Goal: Information Seeking & Learning: Compare options

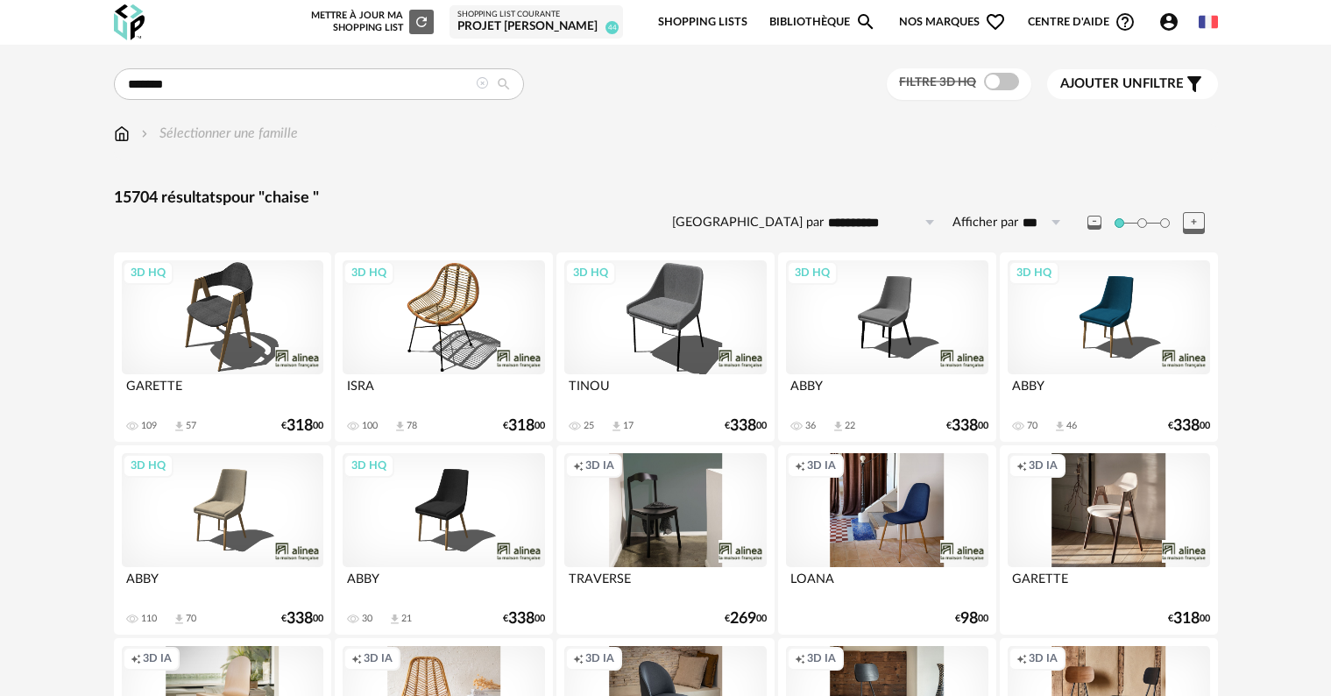
scroll to position [3528, 0]
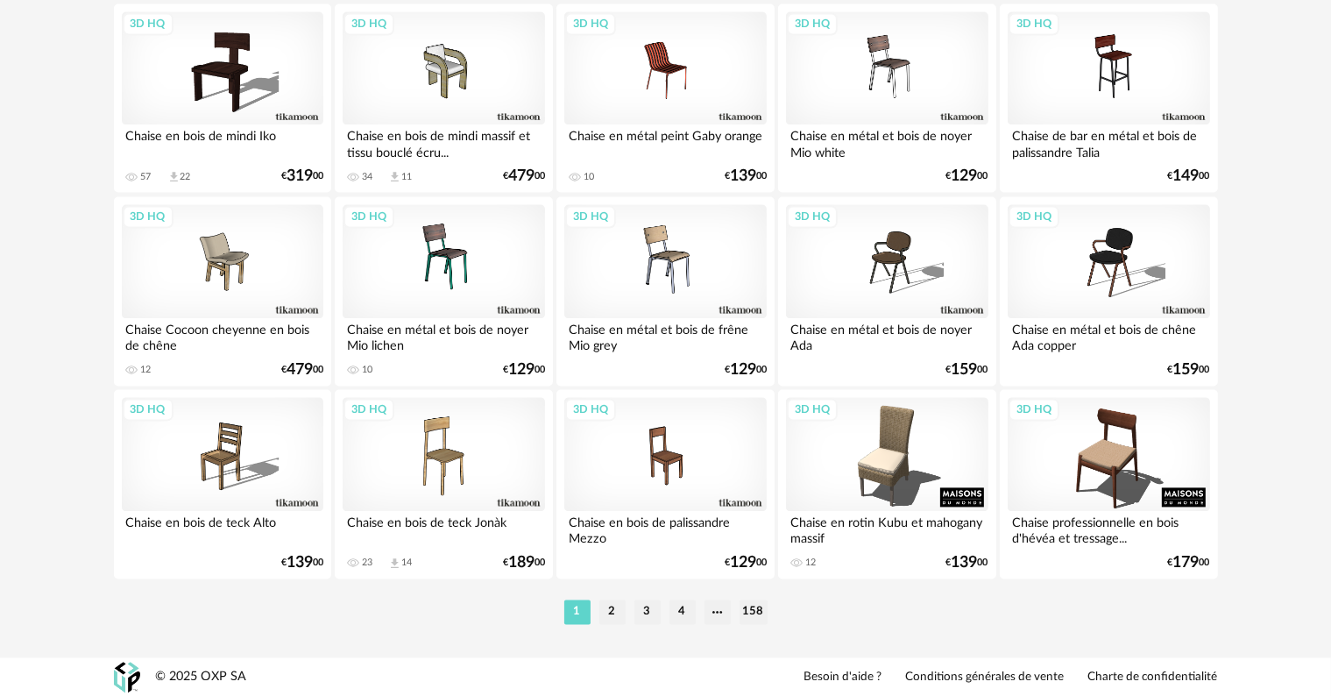
click at [613, 609] on li "2" at bounding box center [612, 611] width 26 height 25
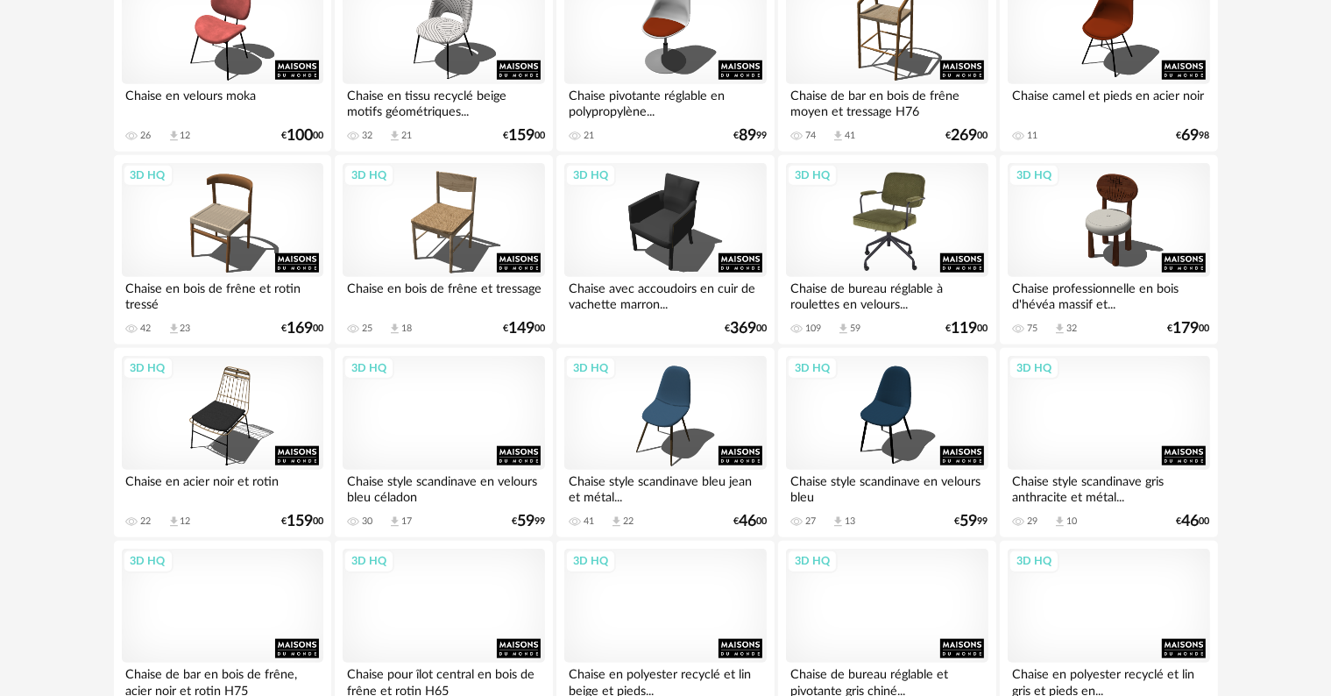
scroll to position [1665, 0]
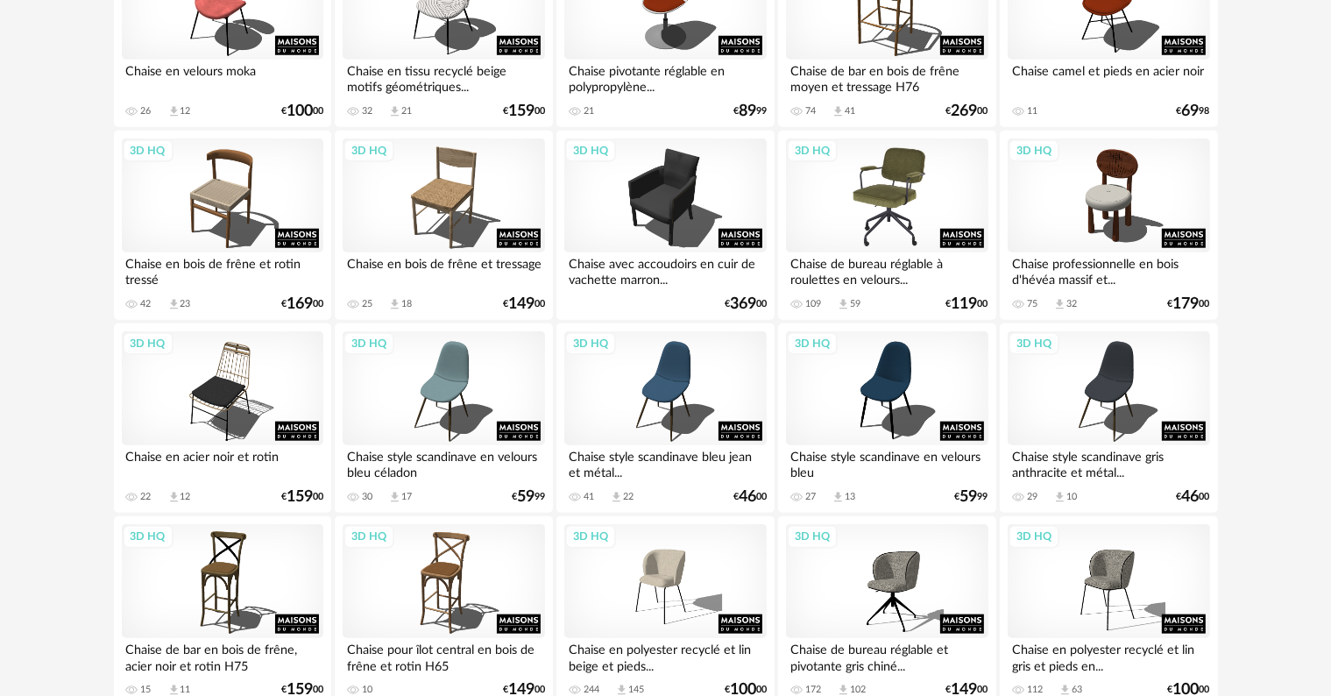
click at [890, 209] on div "3D HQ" at bounding box center [887, 195] width 202 height 114
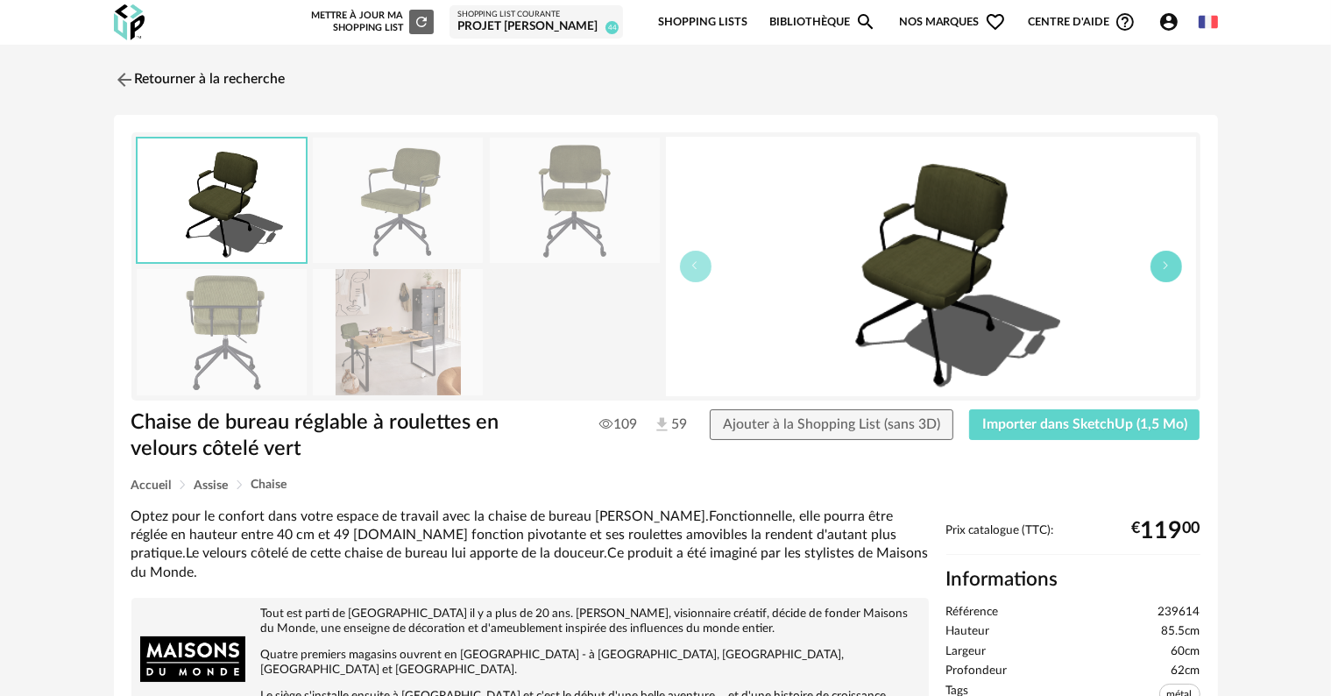
click at [1166, 266] on icon "button" at bounding box center [1166, 265] width 11 height 11
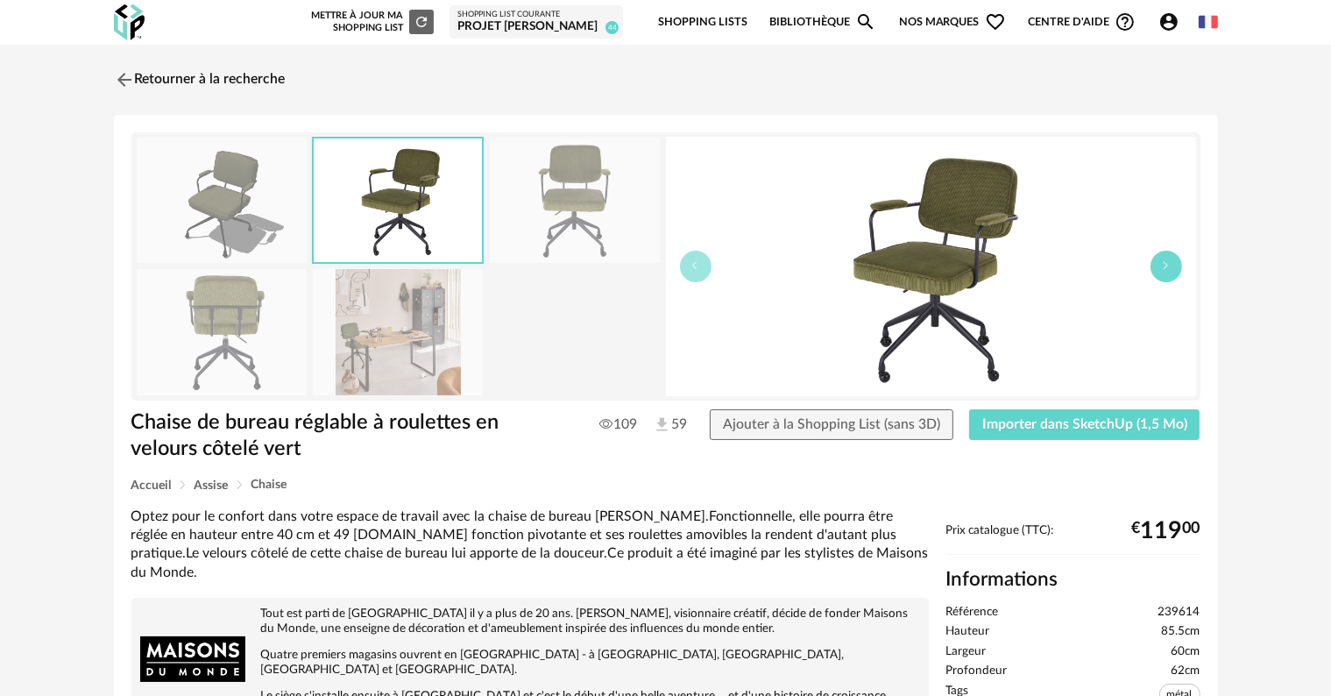
click at [1166, 266] on icon "button" at bounding box center [1166, 265] width 11 height 11
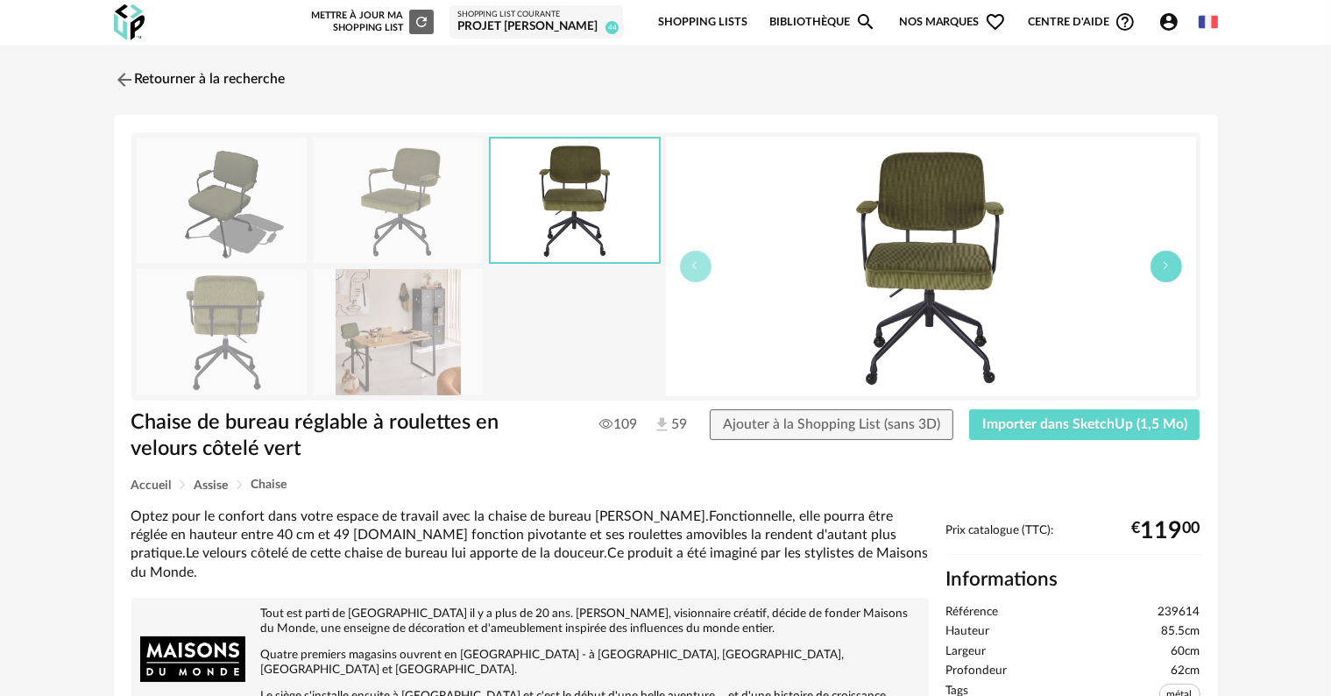
click at [1166, 266] on icon "button" at bounding box center [1166, 265] width 11 height 11
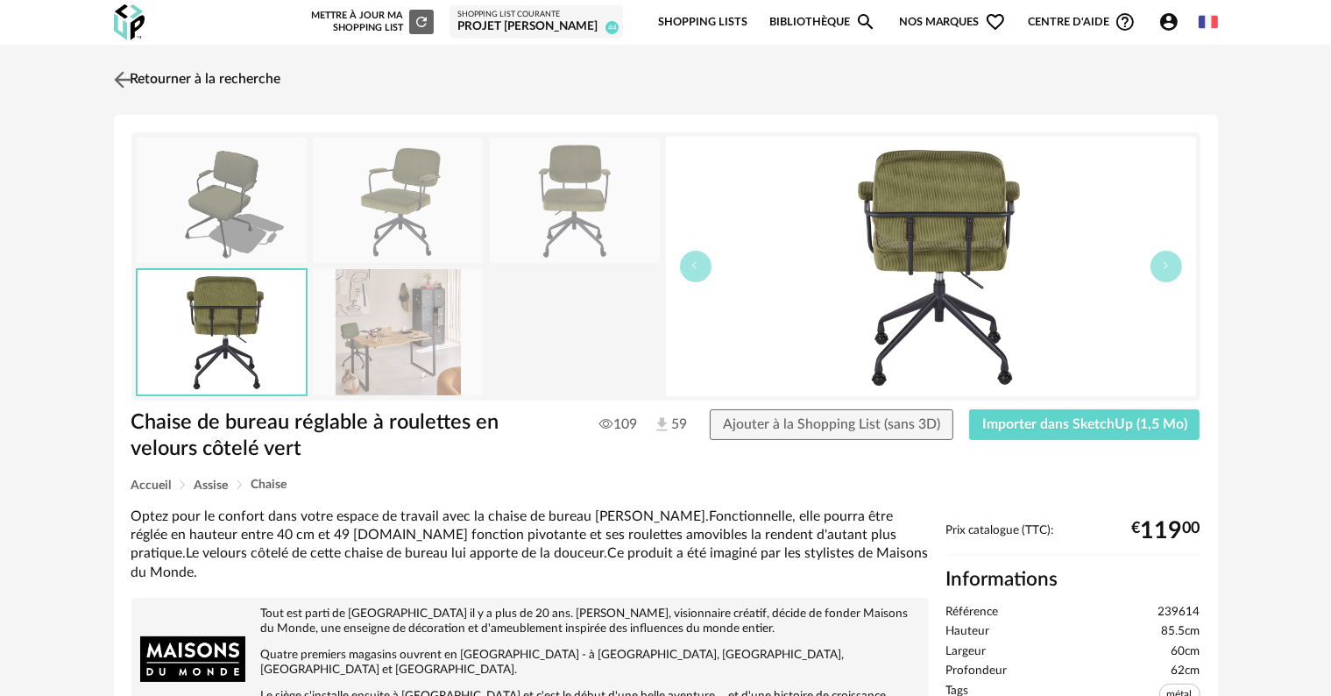
click at [172, 82] on link "Retourner à la recherche" at bounding box center [196, 79] width 172 height 39
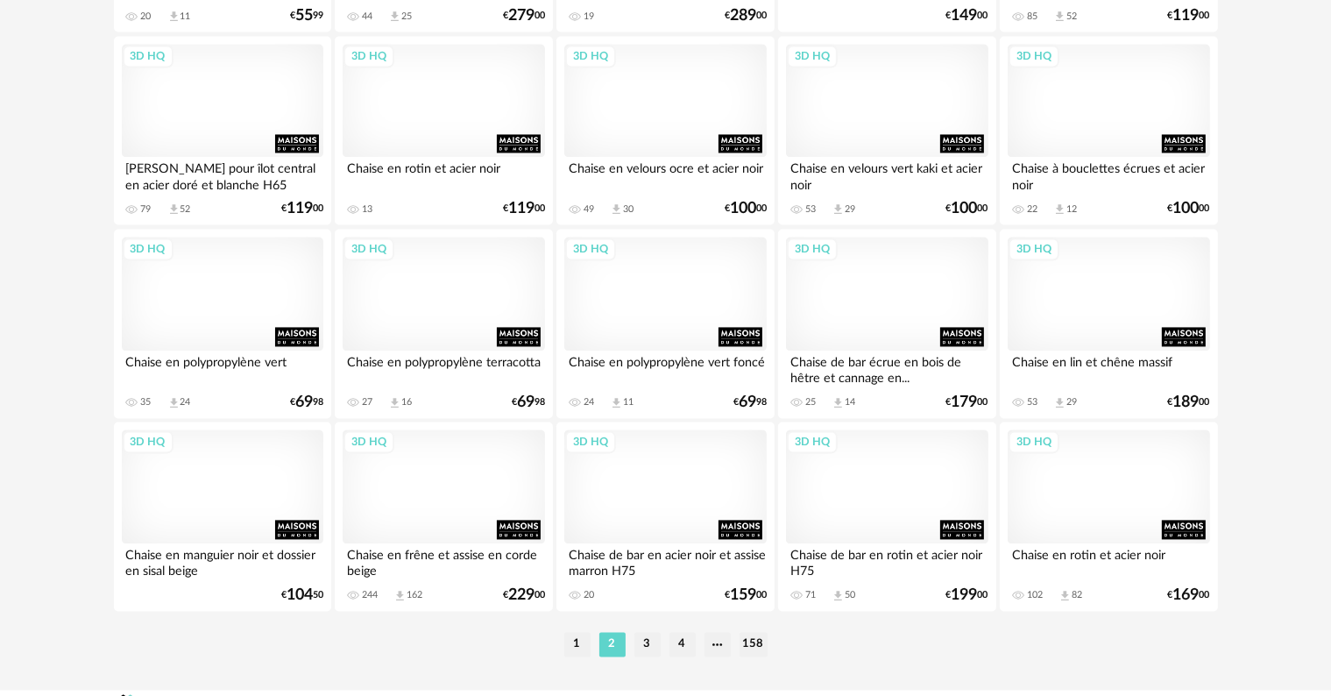
scroll to position [3528, 0]
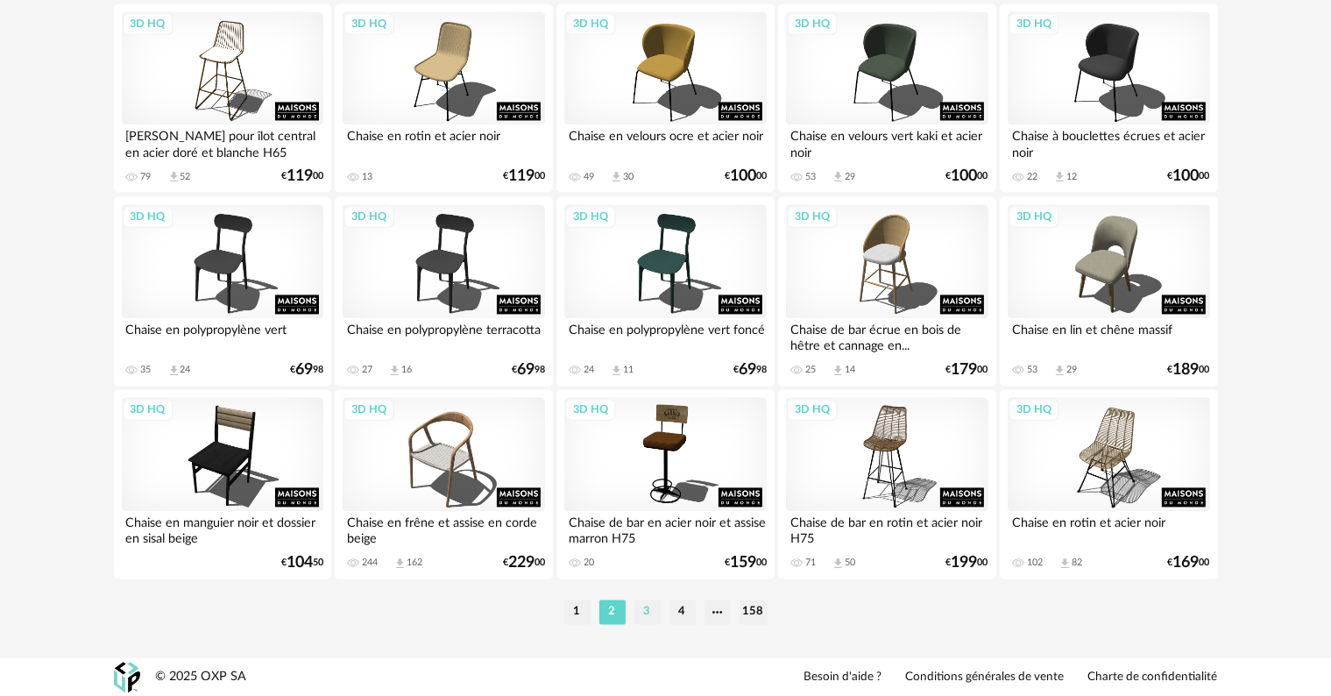
click at [635, 613] on li "3" at bounding box center [648, 611] width 26 height 25
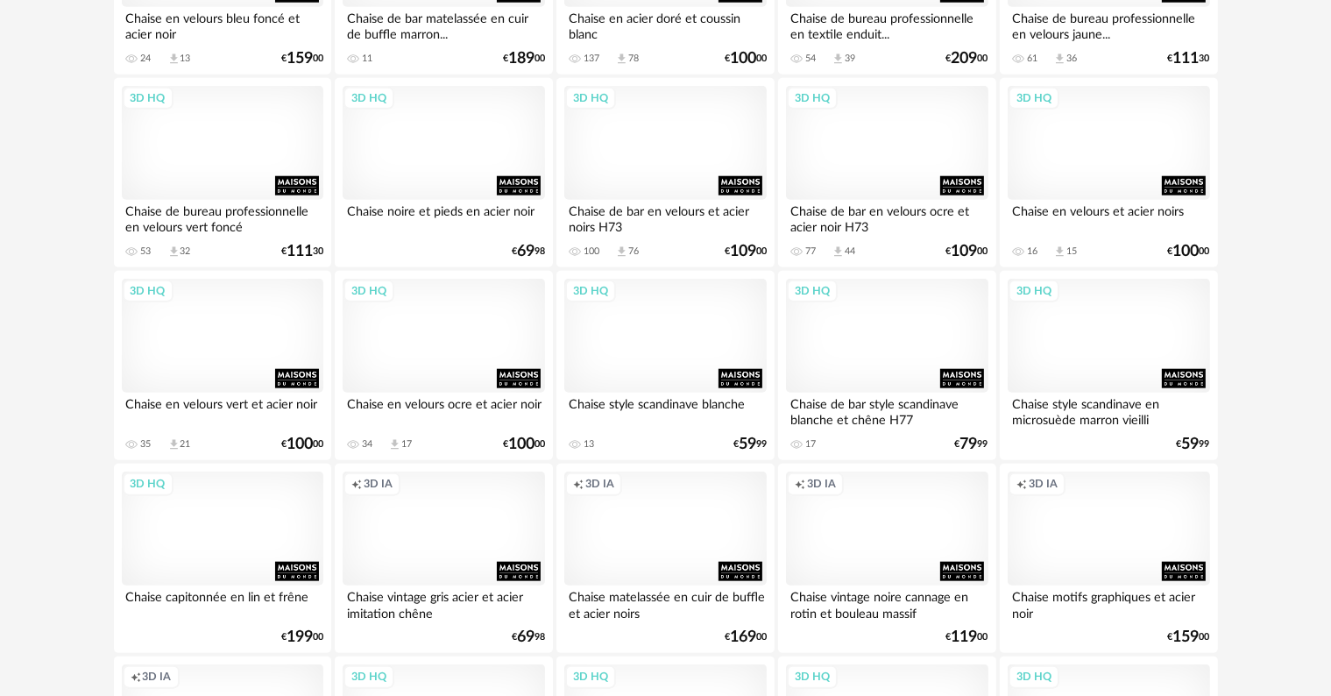
scroll to position [1753, 0]
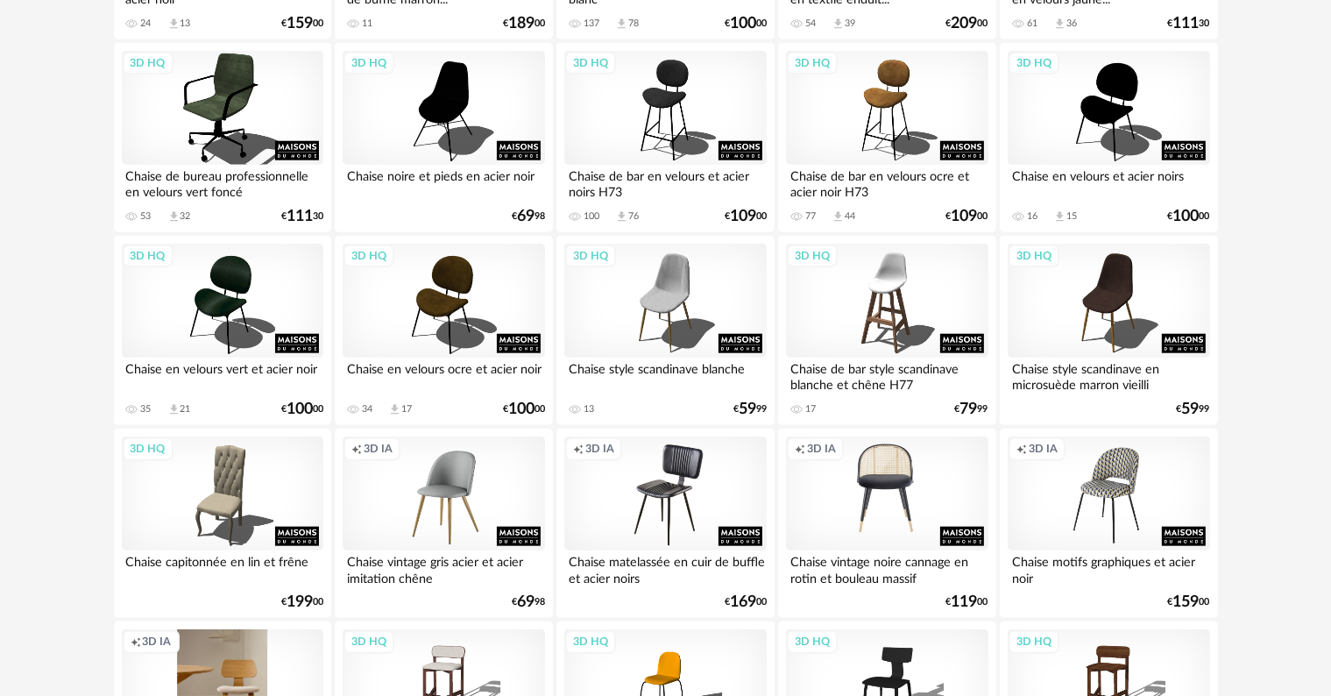
click at [890, 494] on div "Creation icon 3D IA" at bounding box center [887, 493] width 202 height 114
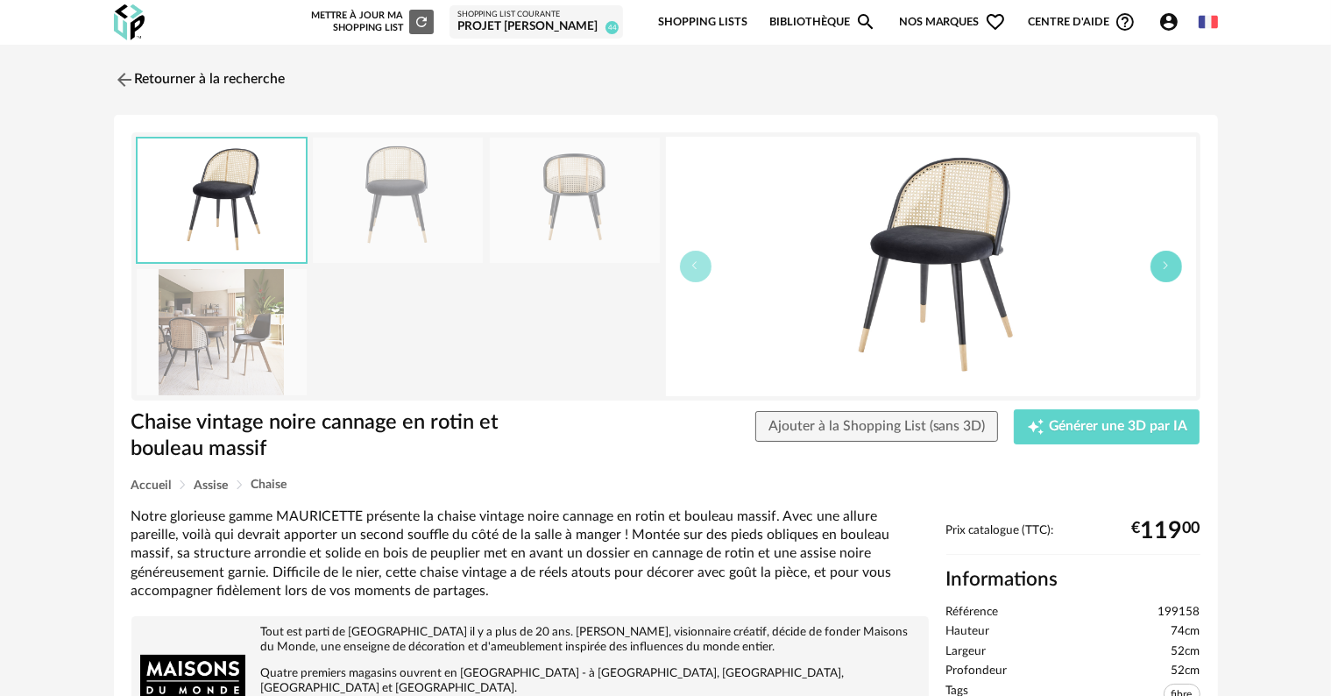
click at [1177, 273] on button "button" at bounding box center [1167, 267] width 32 height 32
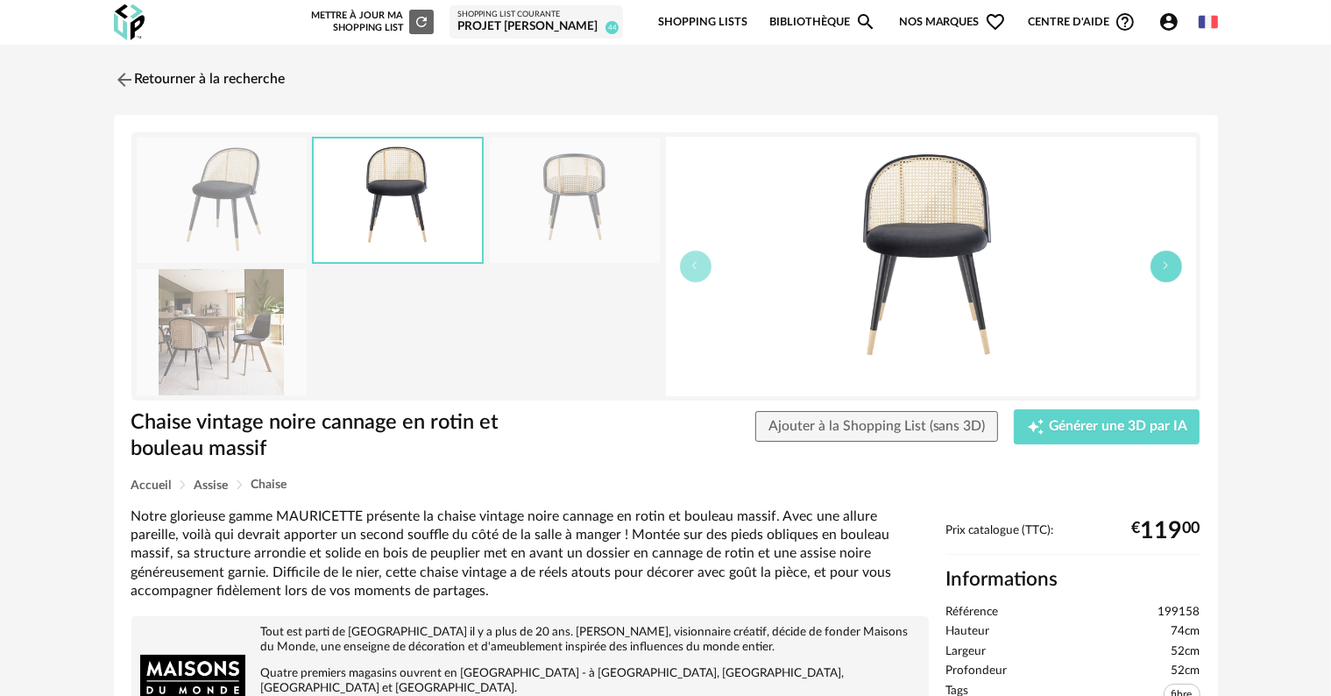
click at [1177, 273] on button "button" at bounding box center [1167, 267] width 32 height 32
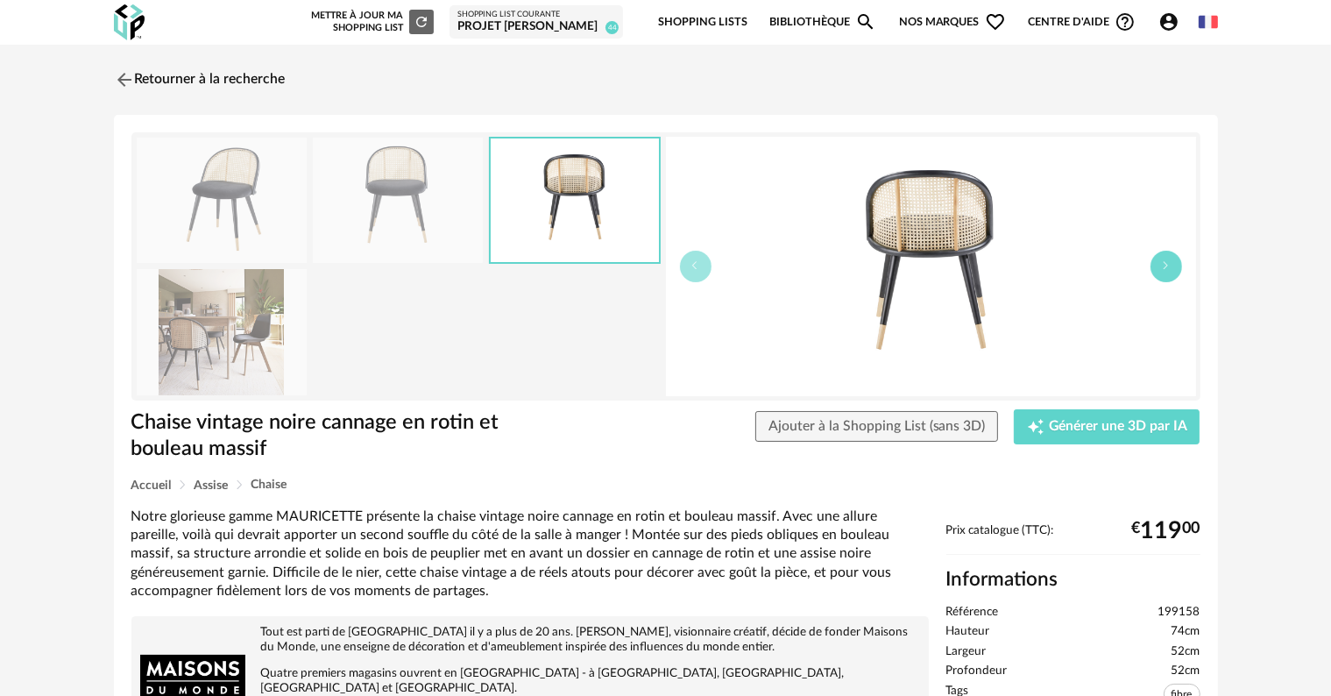
click at [1177, 273] on button "button" at bounding box center [1167, 267] width 32 height 32
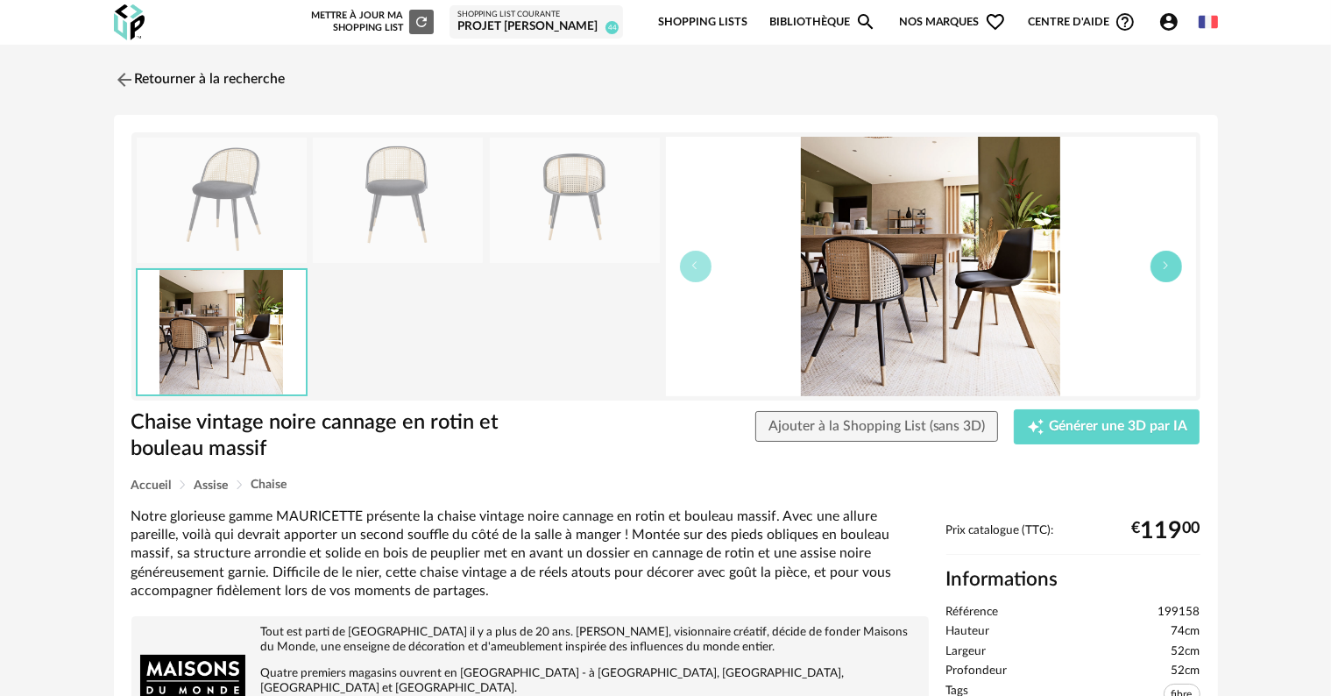
click at [1177, 273] on button "button" at bounding box center [1167, 267] width 32 height 32
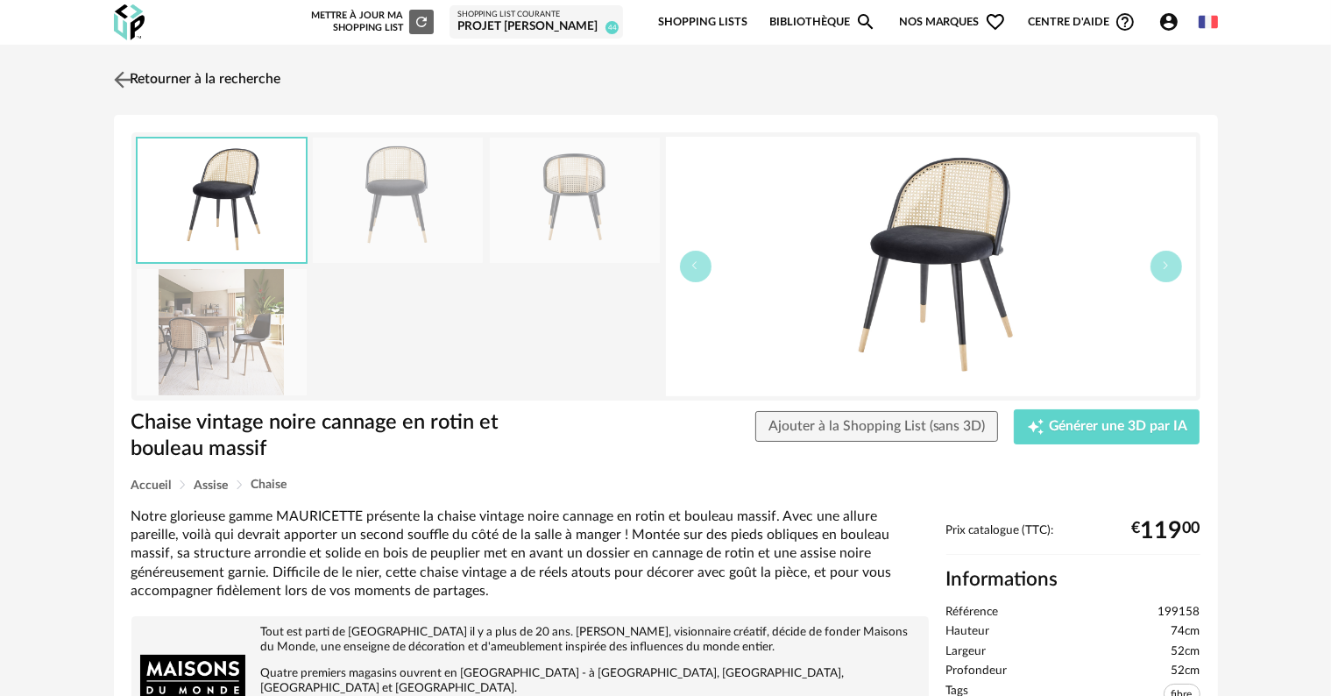
click at [180, 74] on link "Retourner à la recherche" at bounding box center [196, 79] width 172 height 39
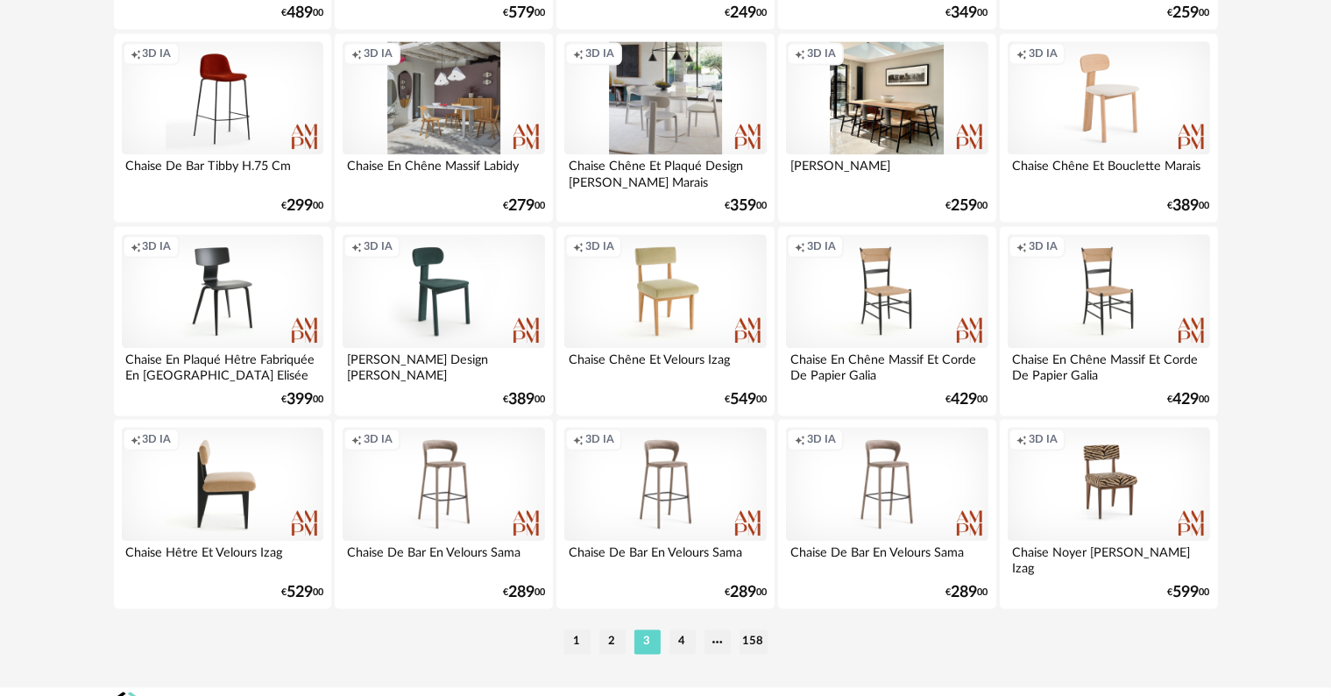
scroll to position [3506, 0]
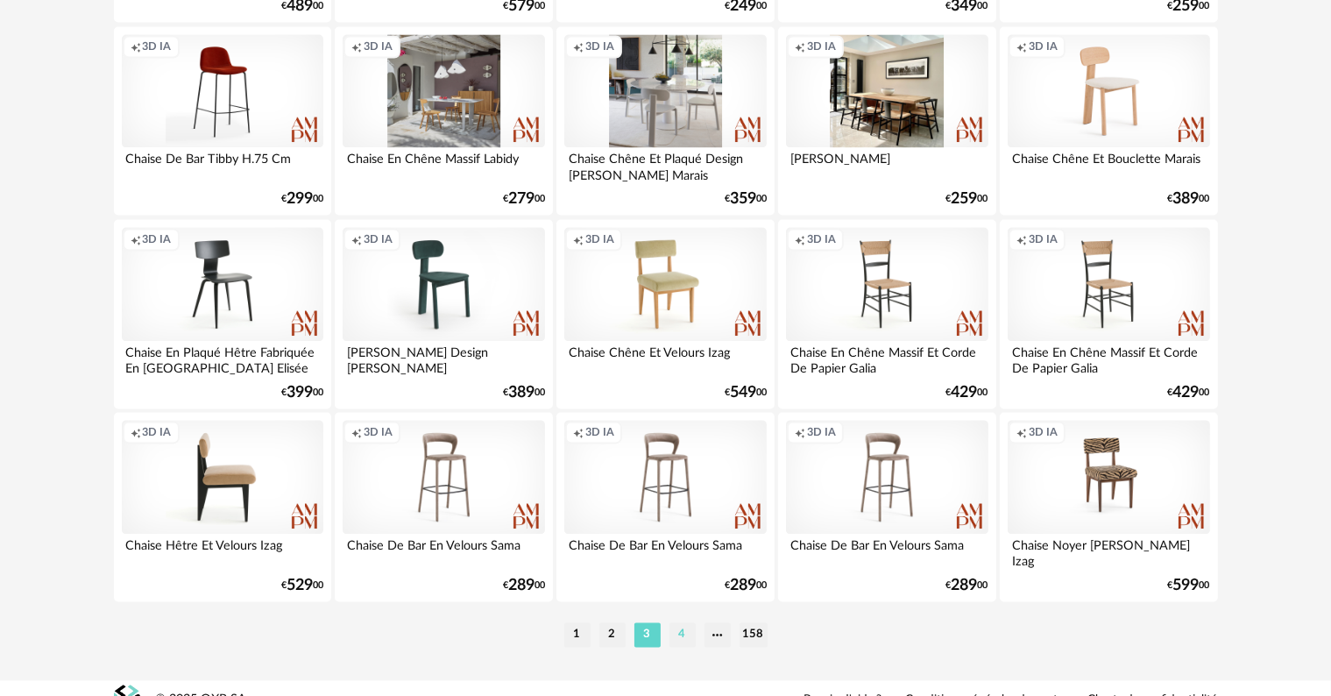
click at [682, 640] on li "4" at bounding box center [683, 634] width 26 height 25
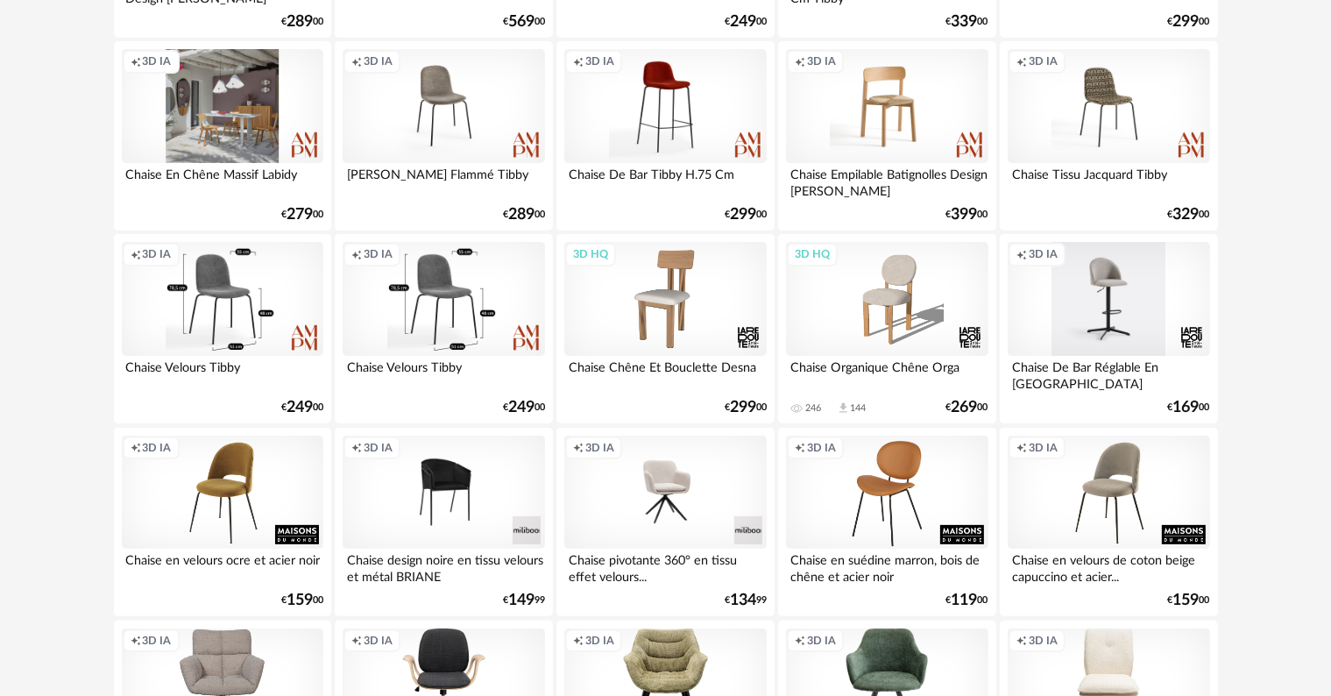
scroll to position [438, 0]
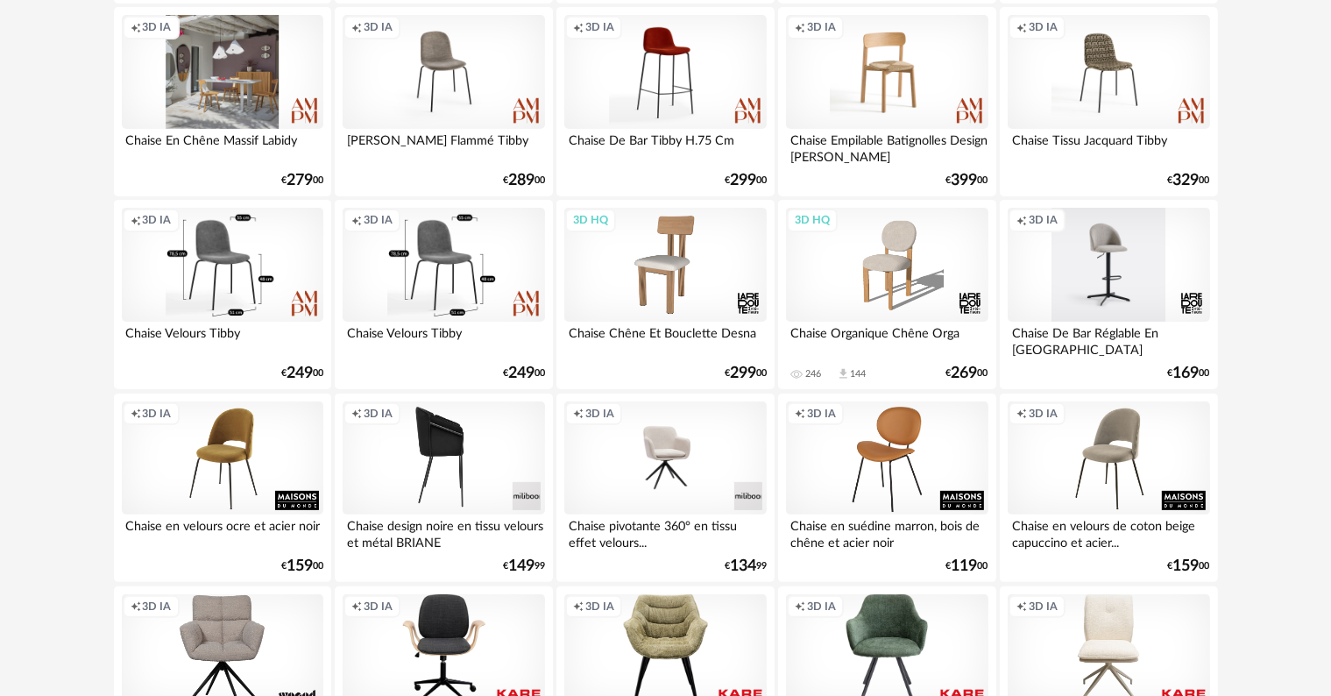
click at [441, 435] on div "Creation icon 3D IA" at bounding box center [444, 458] width 202 height 114
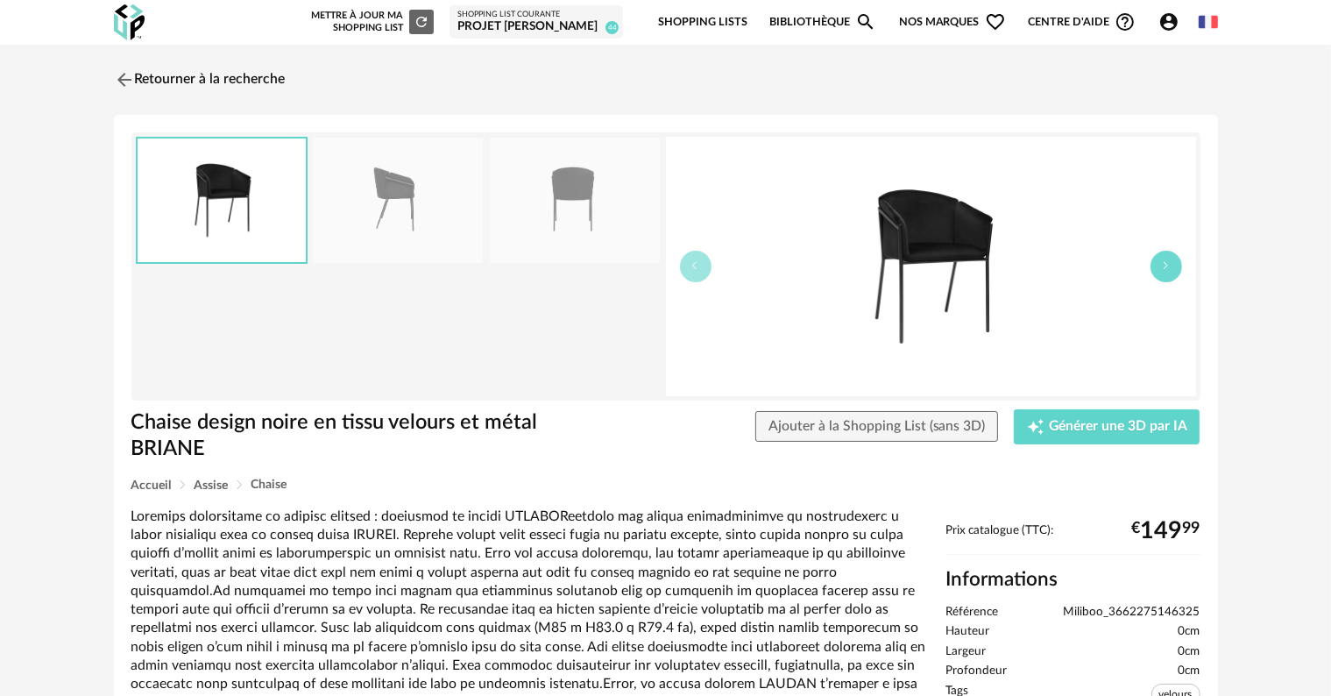
click at [1161, 268] on icon "button" at bounding box center [1166, 265] width 11 height 11
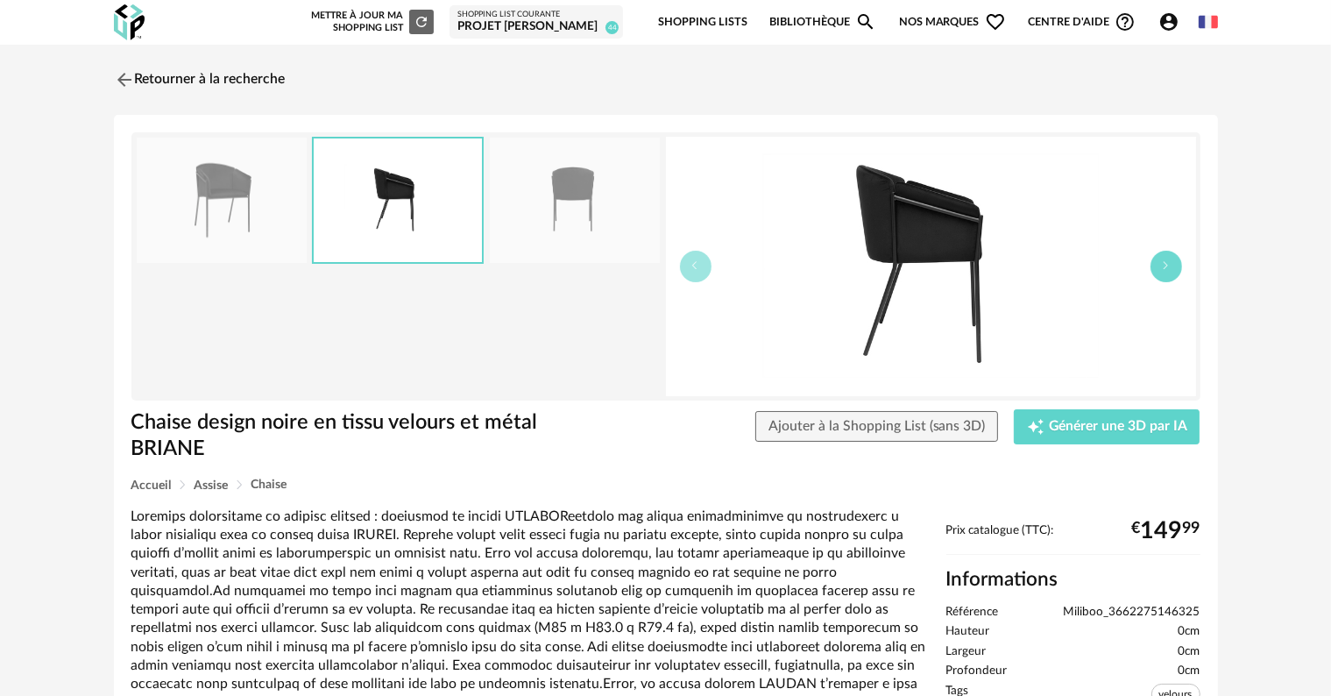
click at [1161, 268] on icon "button" at bounding box center [1166, 265] width 11 height 11
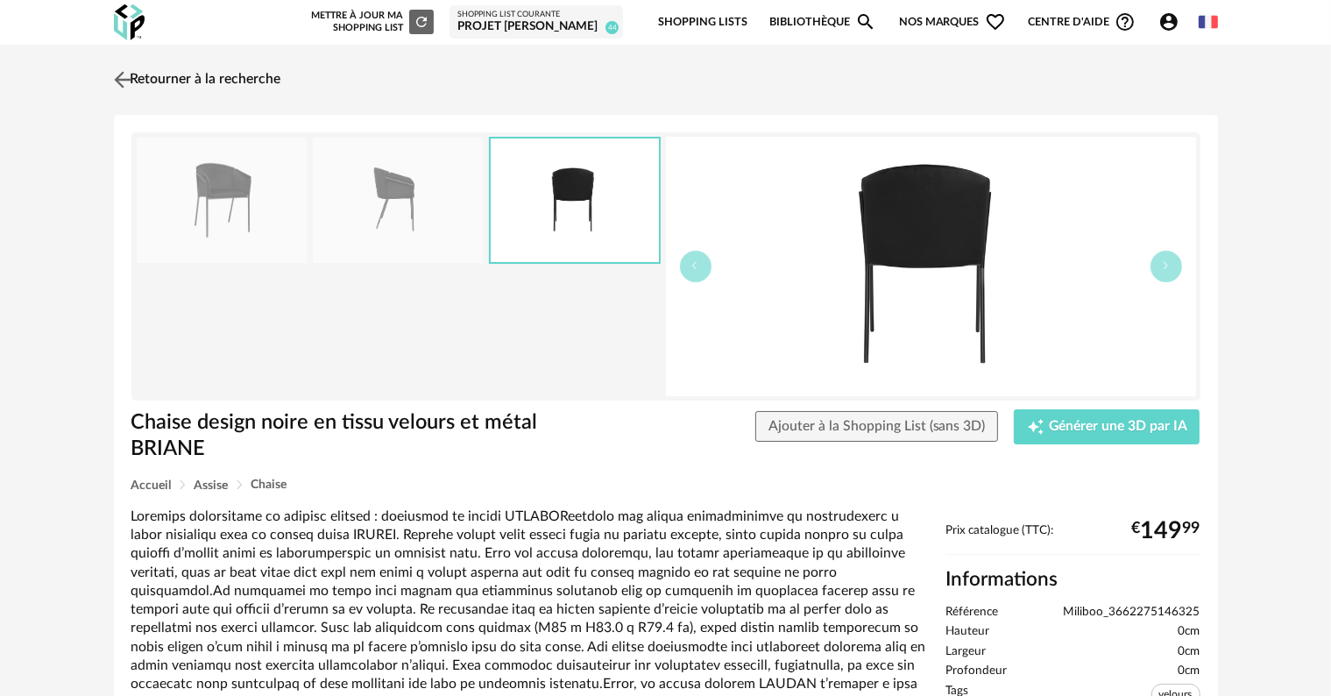
click at [166, 77] on link "Retourner à la recherche" at bounding box center [196, 79] width 172 height 39
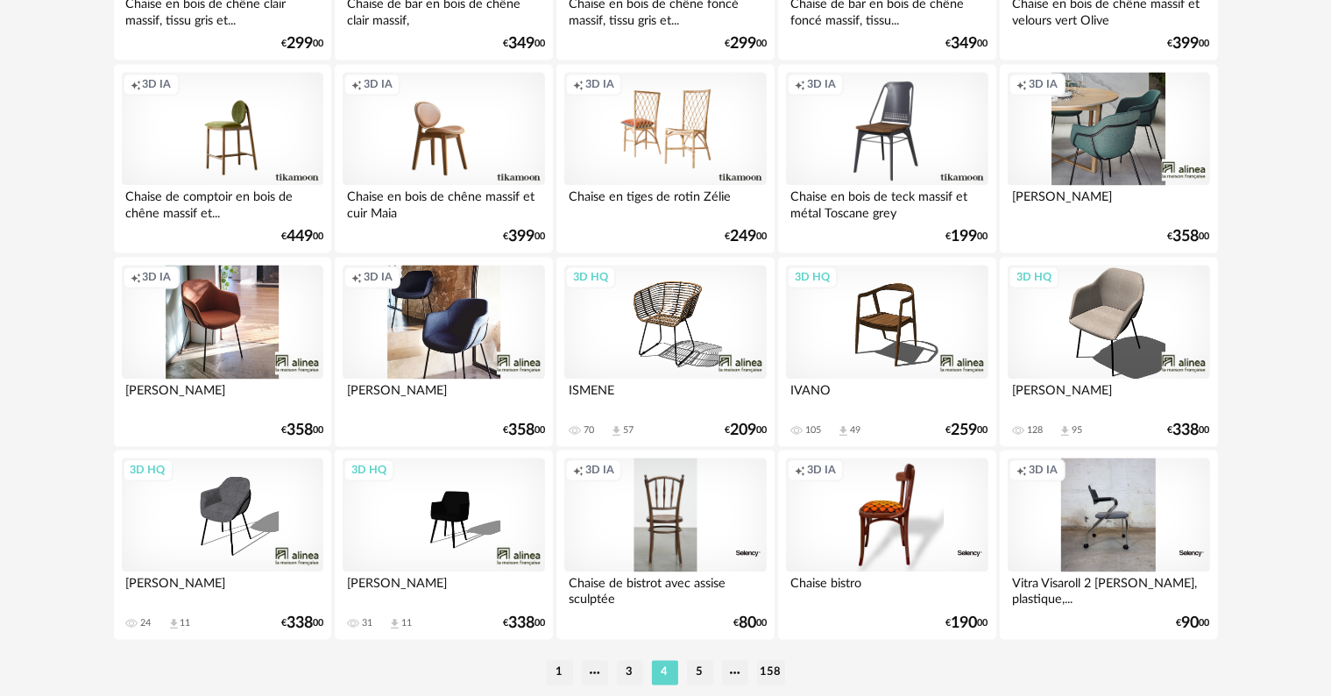
scroll to position [3528, 0]
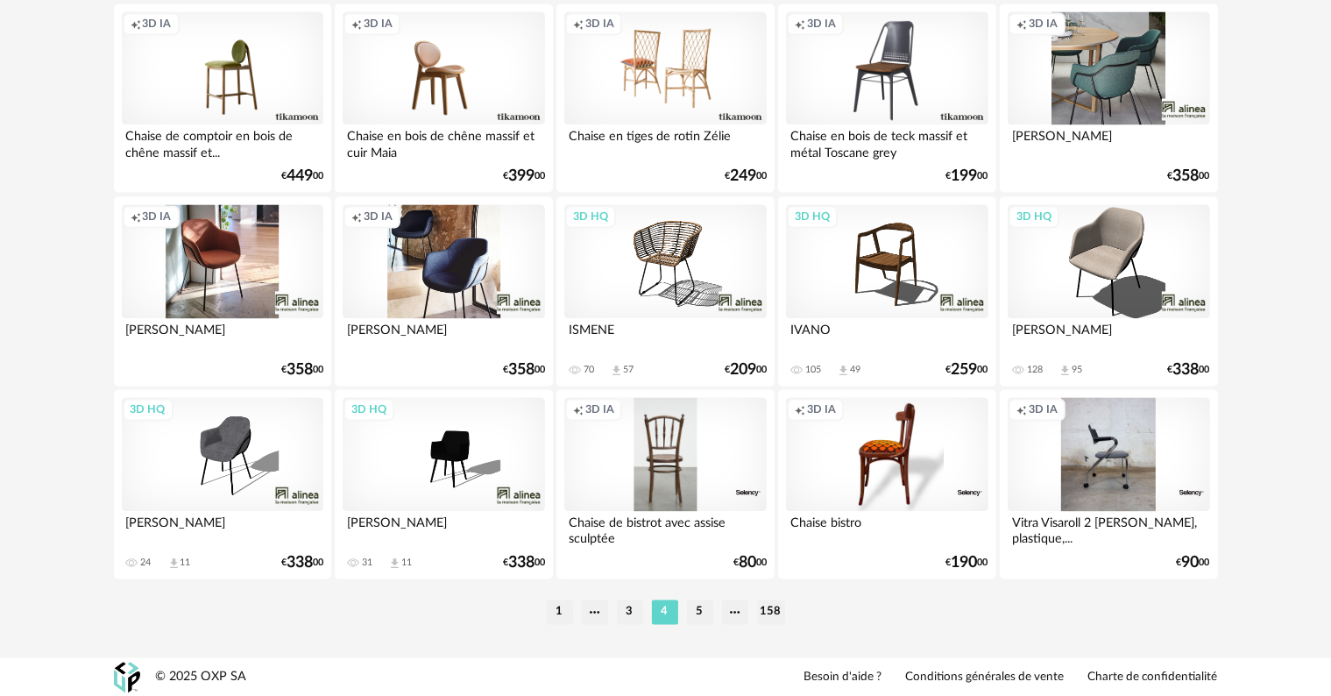
click at [703, 609] on li "5" at bounding box center [700, 611] width 26 height 25
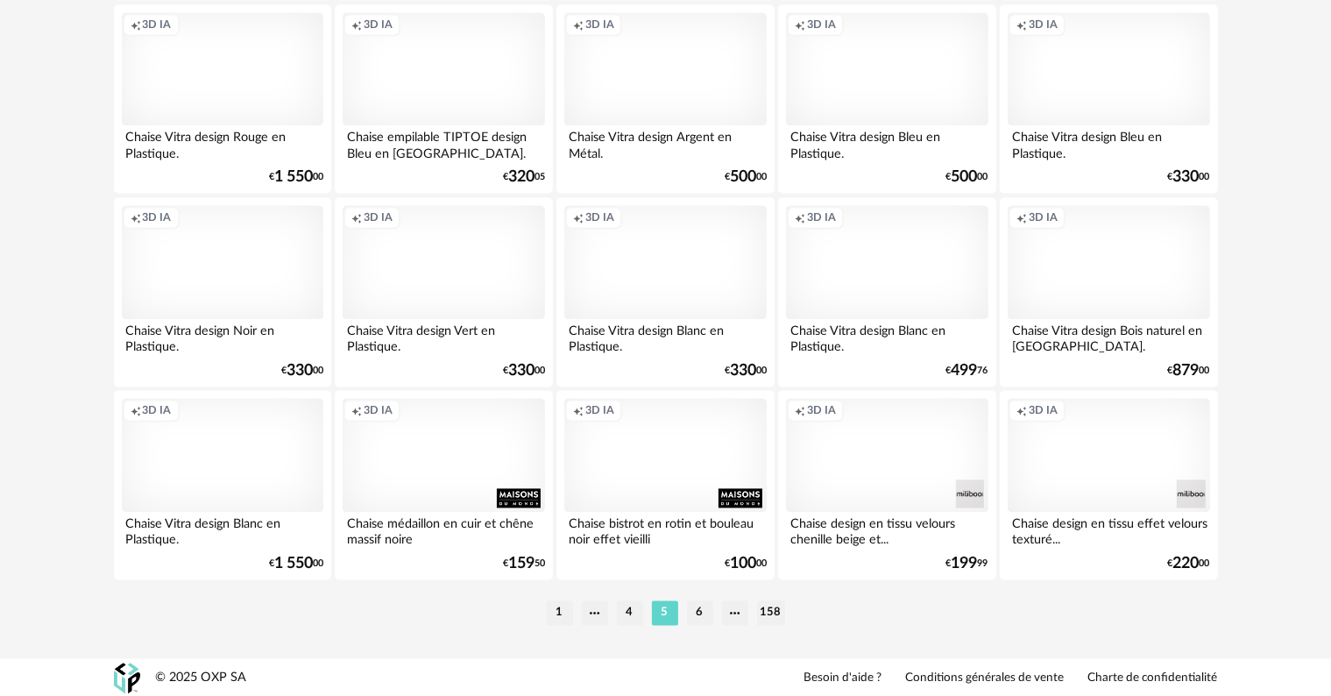
scroll to position [3528, 0]
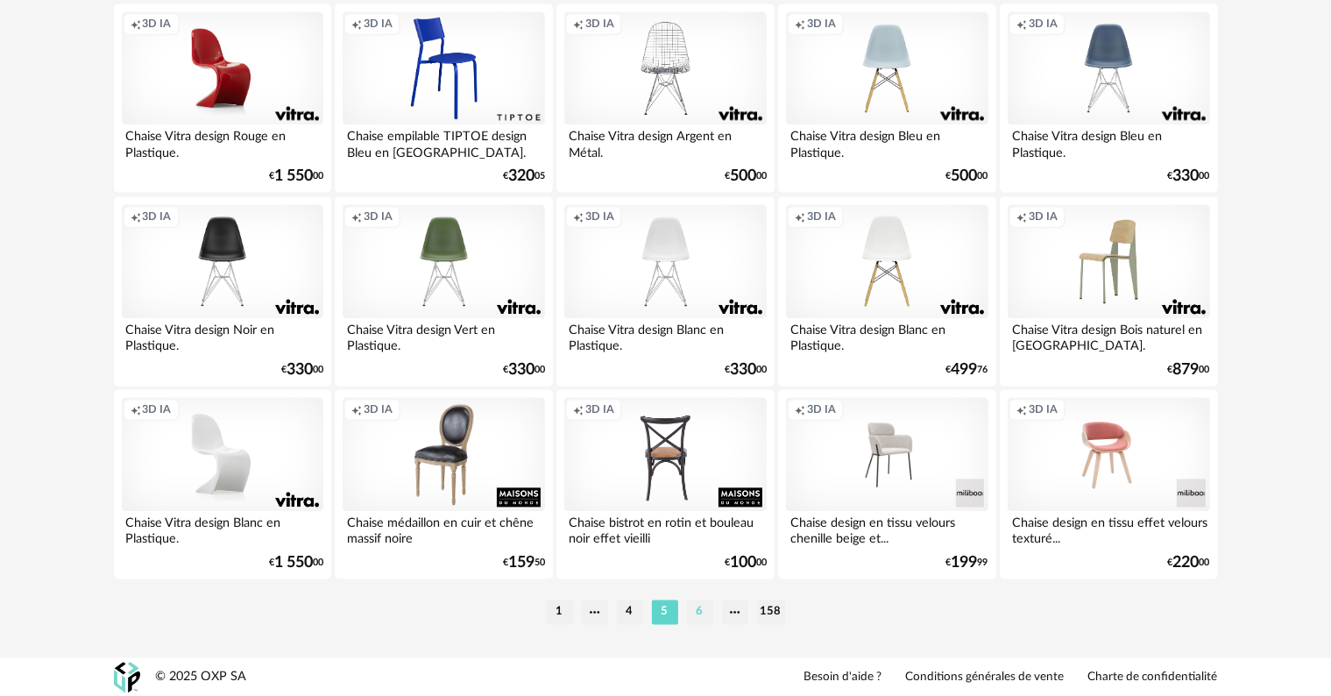
click at [705, 606] on li "6" at bounding box center [700, 611] width 26 height 25
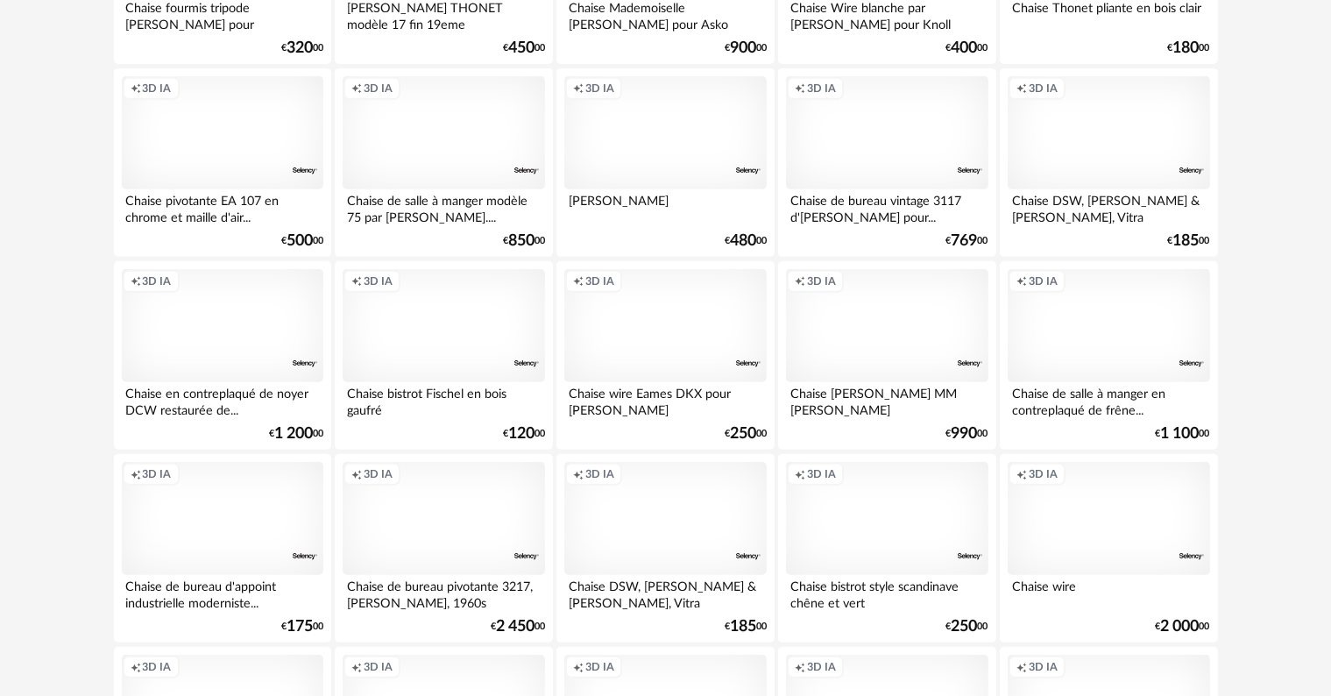
scroll to position [701, 0]
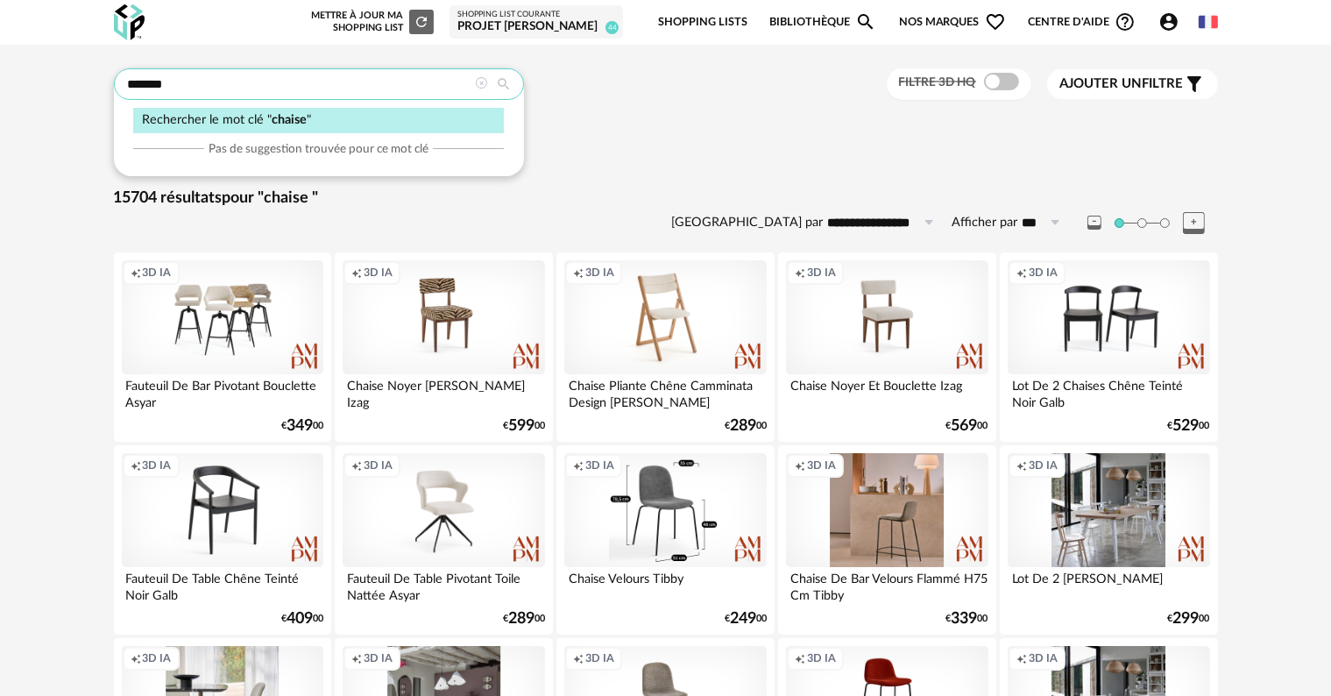
click at [319, 86] on input "******" at bounding box center [319, 84] width 410 height 32
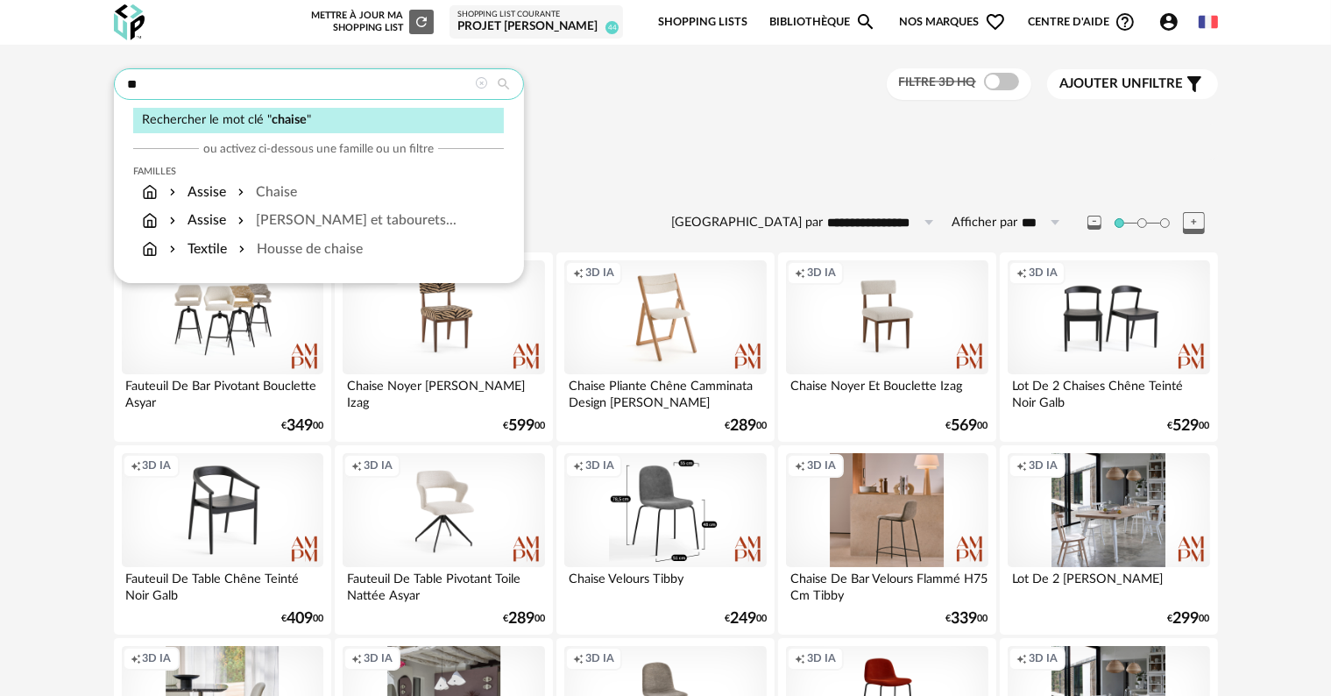
type input "*"
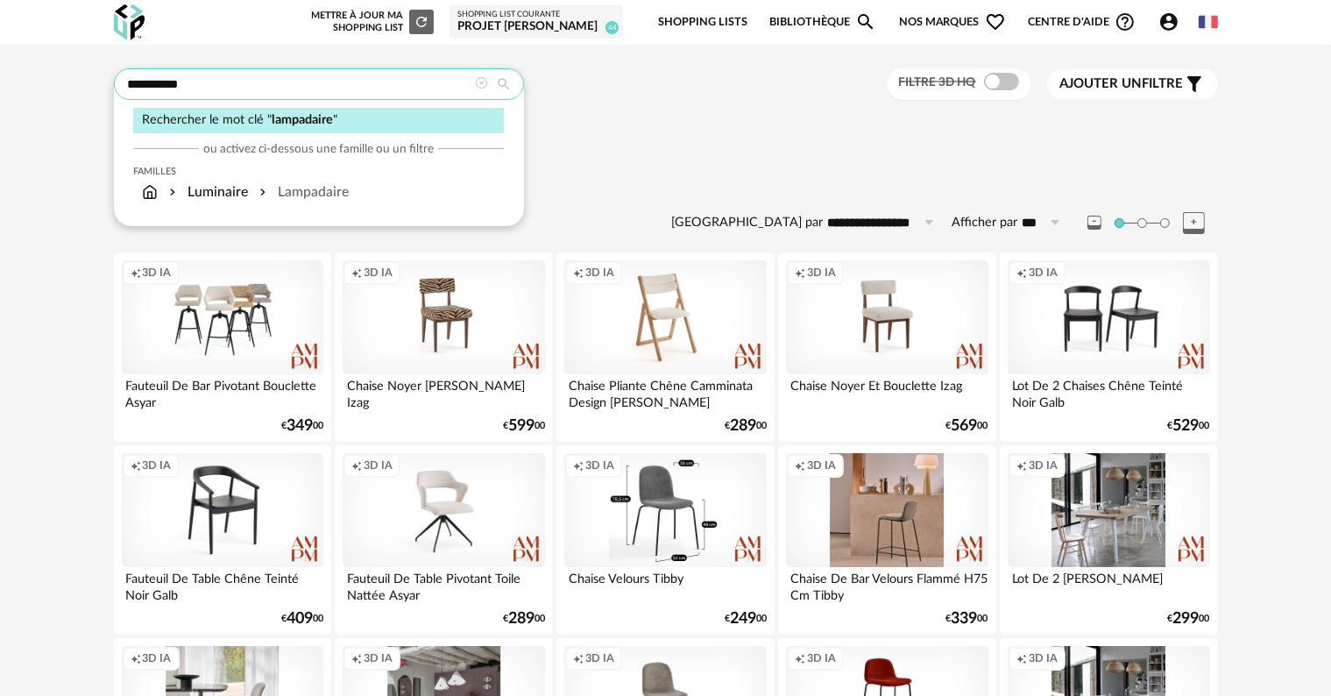
type input "**********"
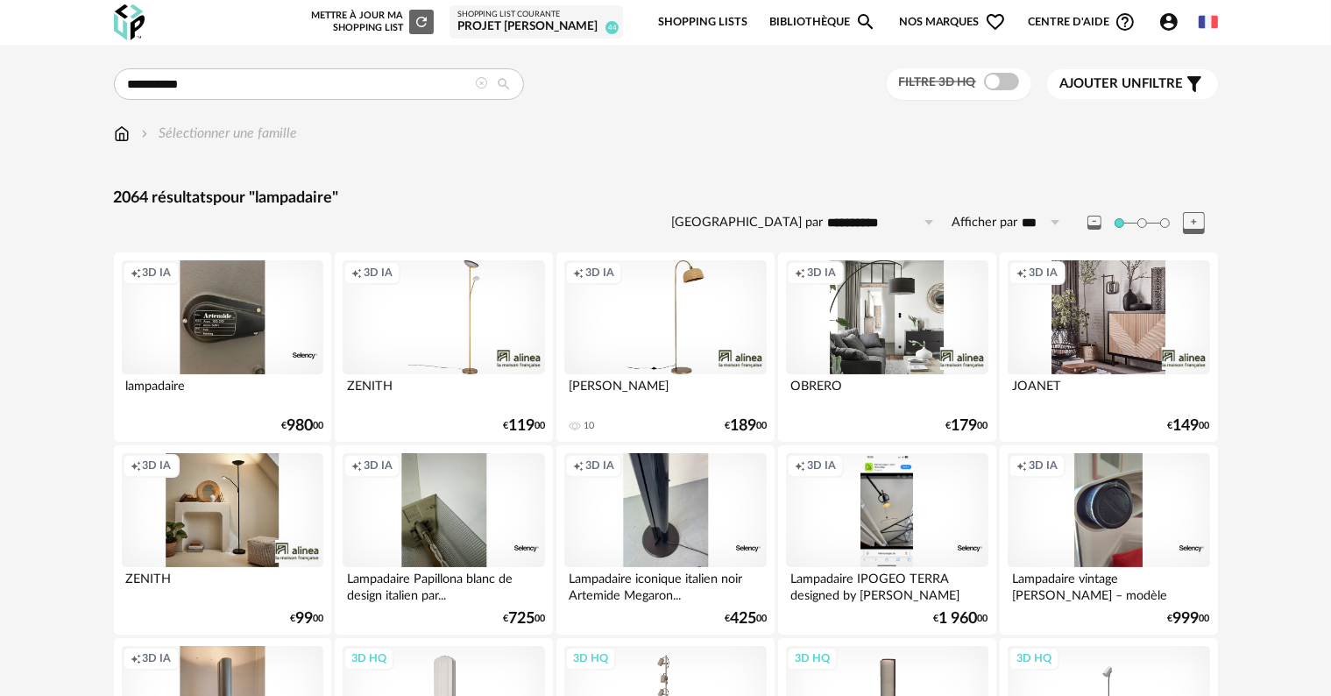
click at [466, 323] on div "Creation icon 3D IA" at bounding box center [444, 317] width 202 height 114
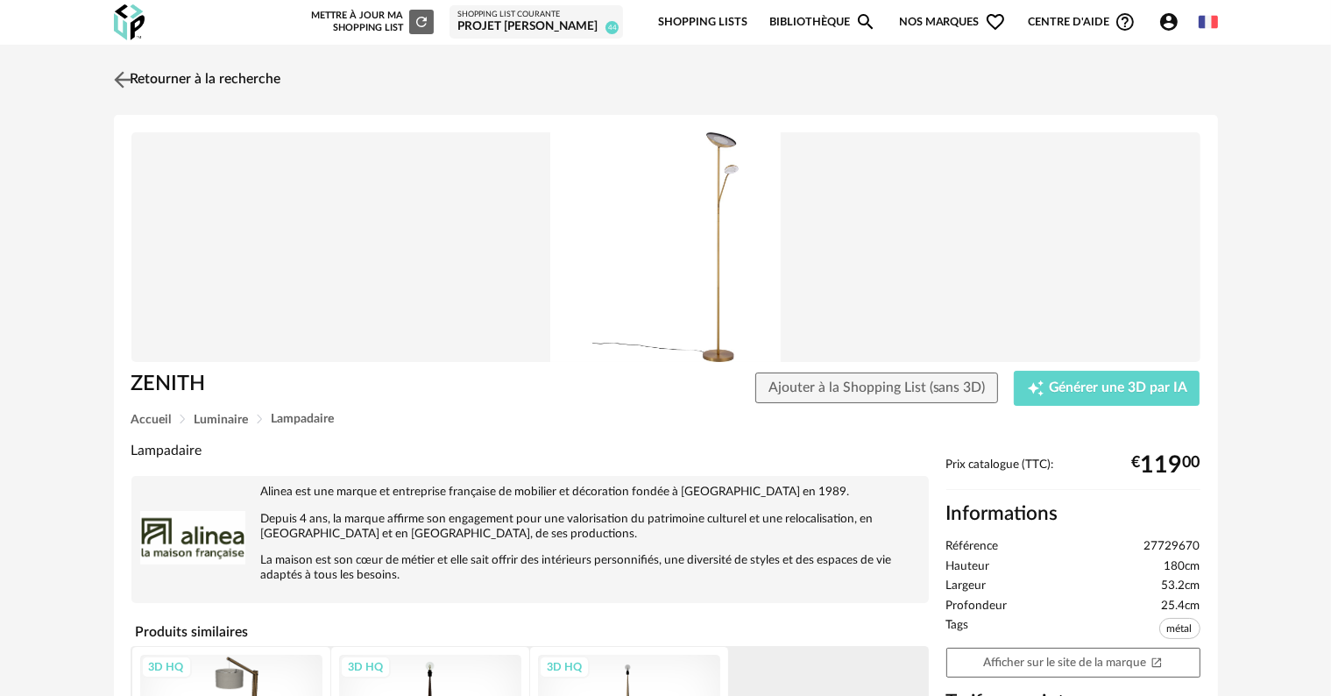
click at [164, 83] on link "Retourner à la recherche" at bounding box center [196, 79] width 172 height 39
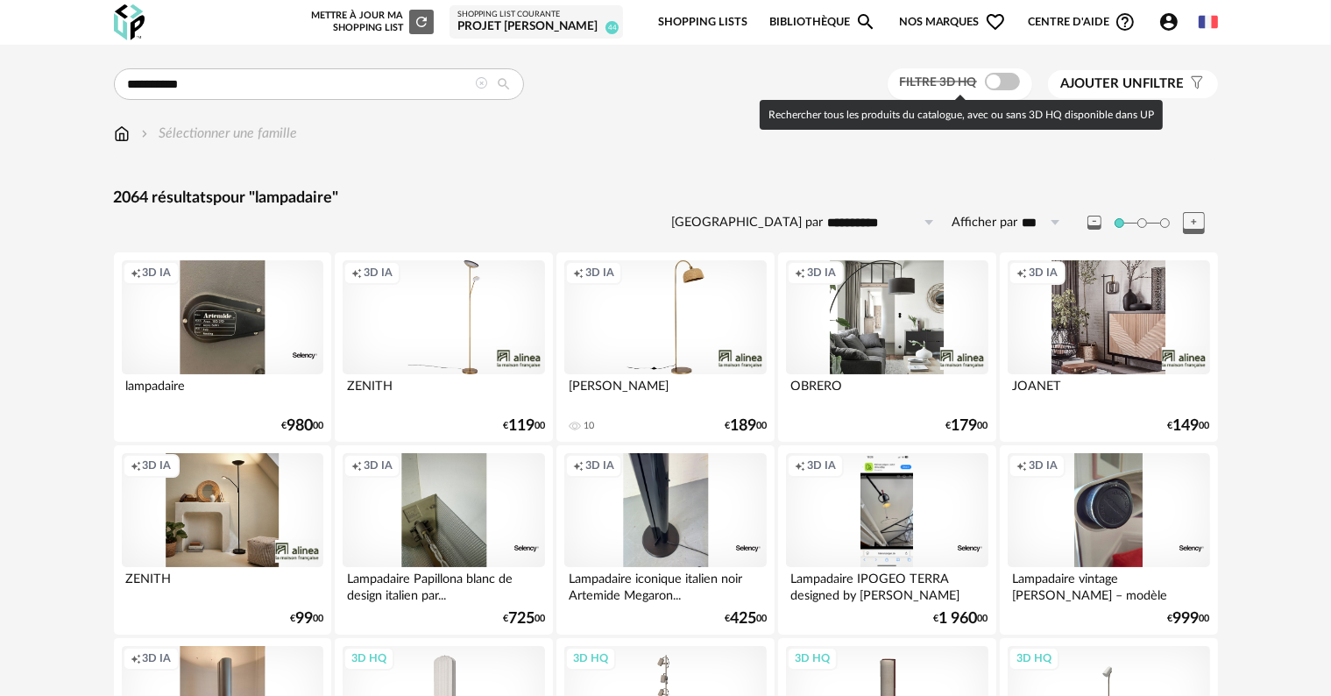
click at [1003, 79] on span at bounding box center [1002, 82] width 35 height 18
